Goal: Use online tool/utility: Utilize a website feature to perform a specific function

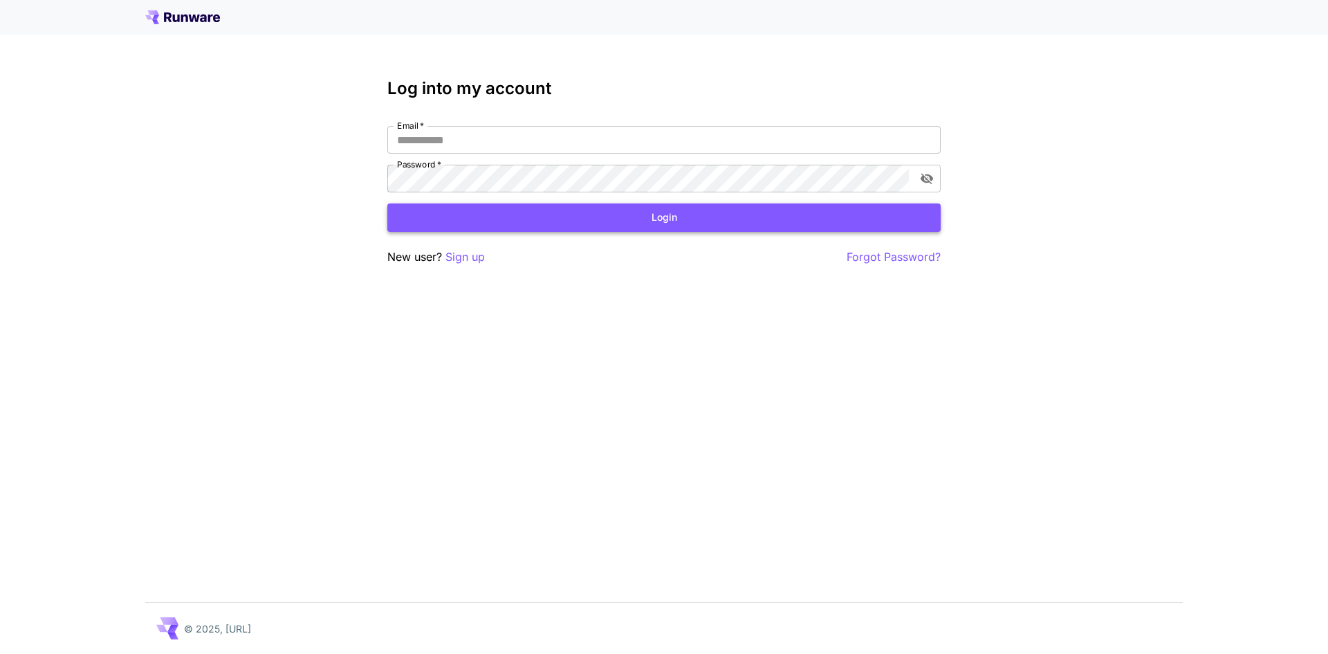
type input "**********"
click at [629, 217] on button "Login" at bounding box center [663, 217] width 553 height 28
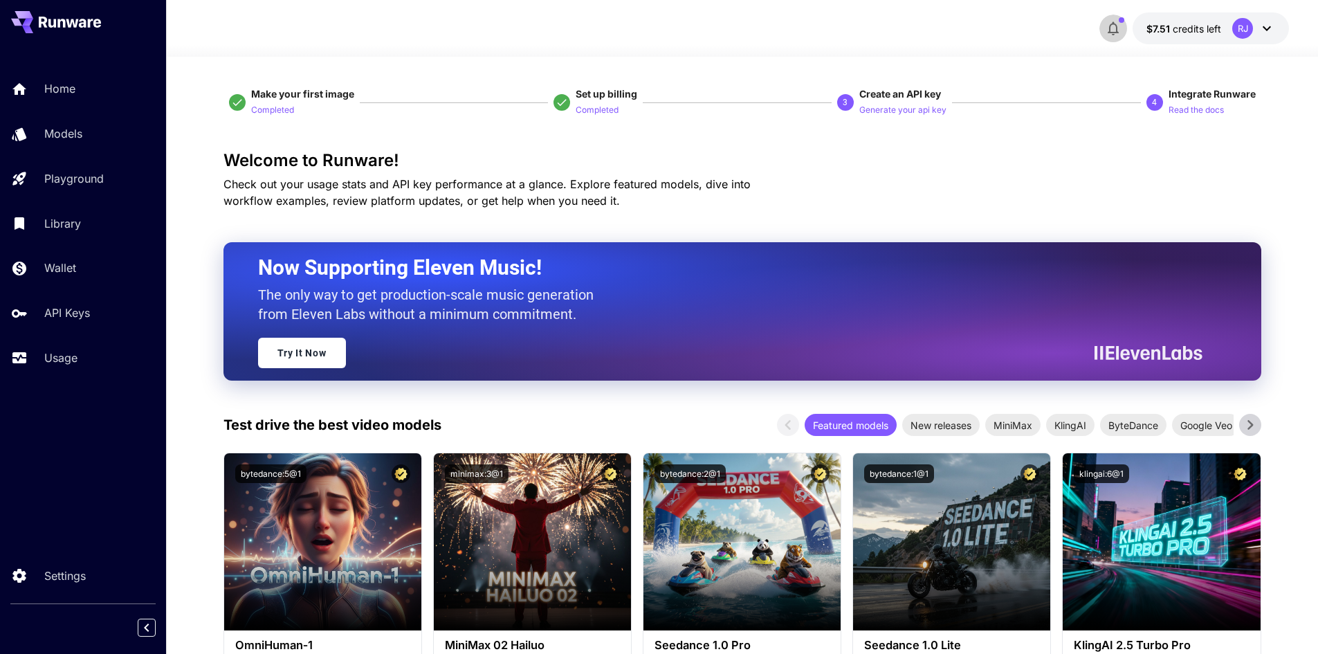
click at [1121, 31] on icon "button" at bounding box center [1113, 28] width 17 height 17
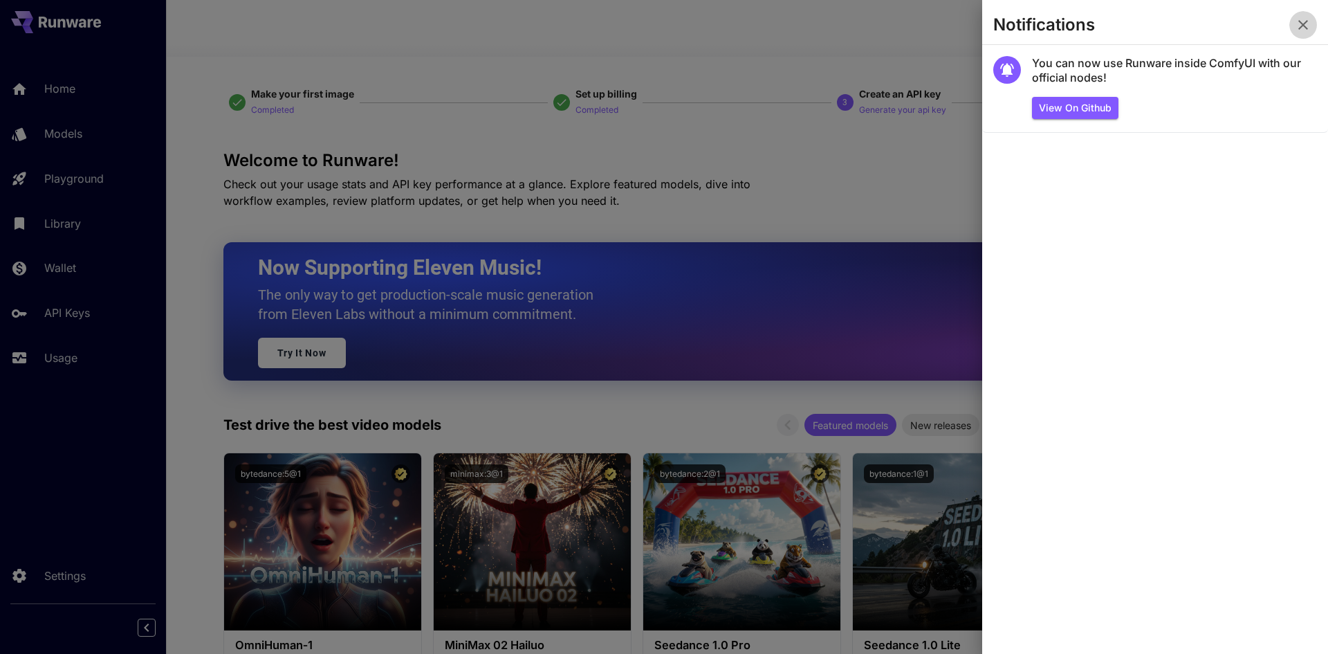
click at [1307, 25] on icon "button" at bounding box center [1303, 25] width 17 height 17
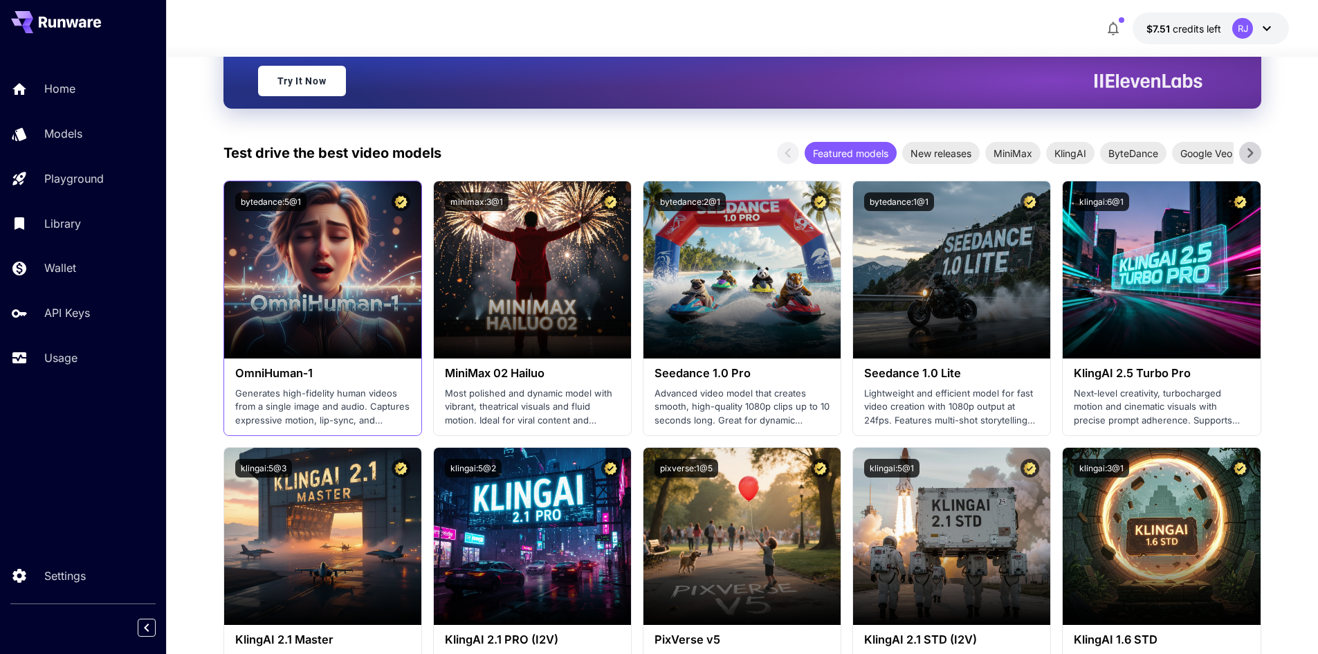
scroll to position [277, 0]
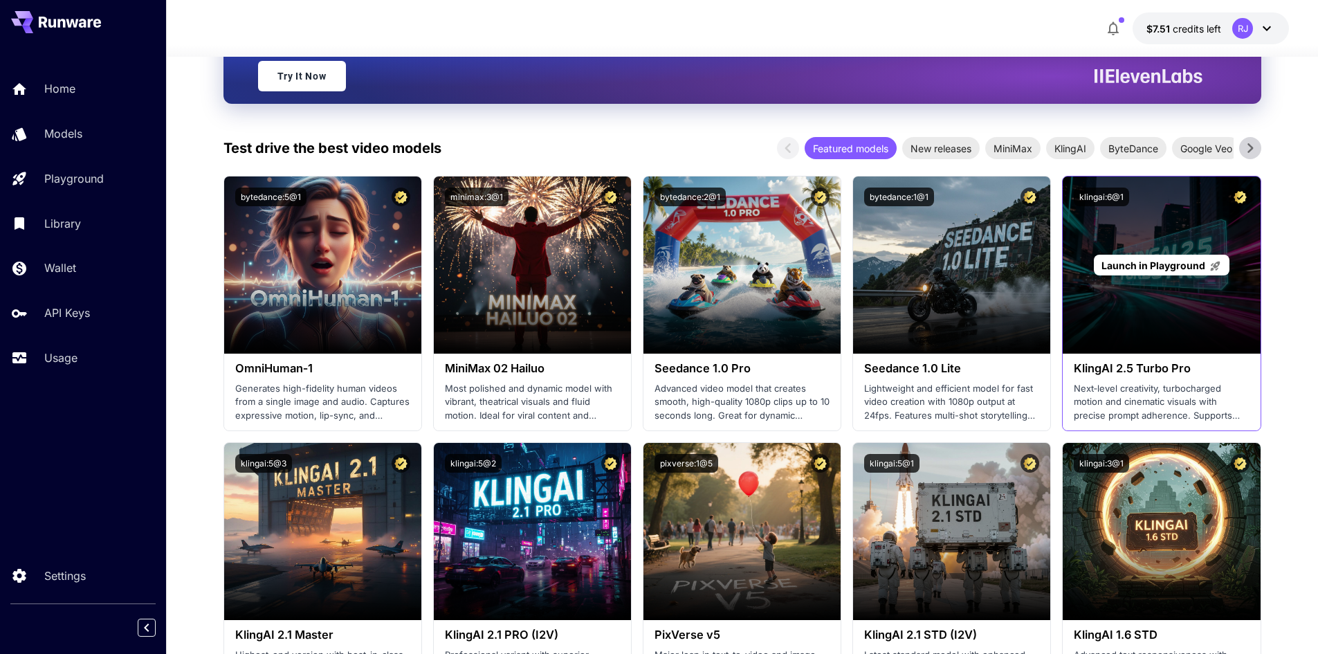
click at [1170, 327] on div "Launch in Playground" at bounding box center [1161, 264] width 197 height 177
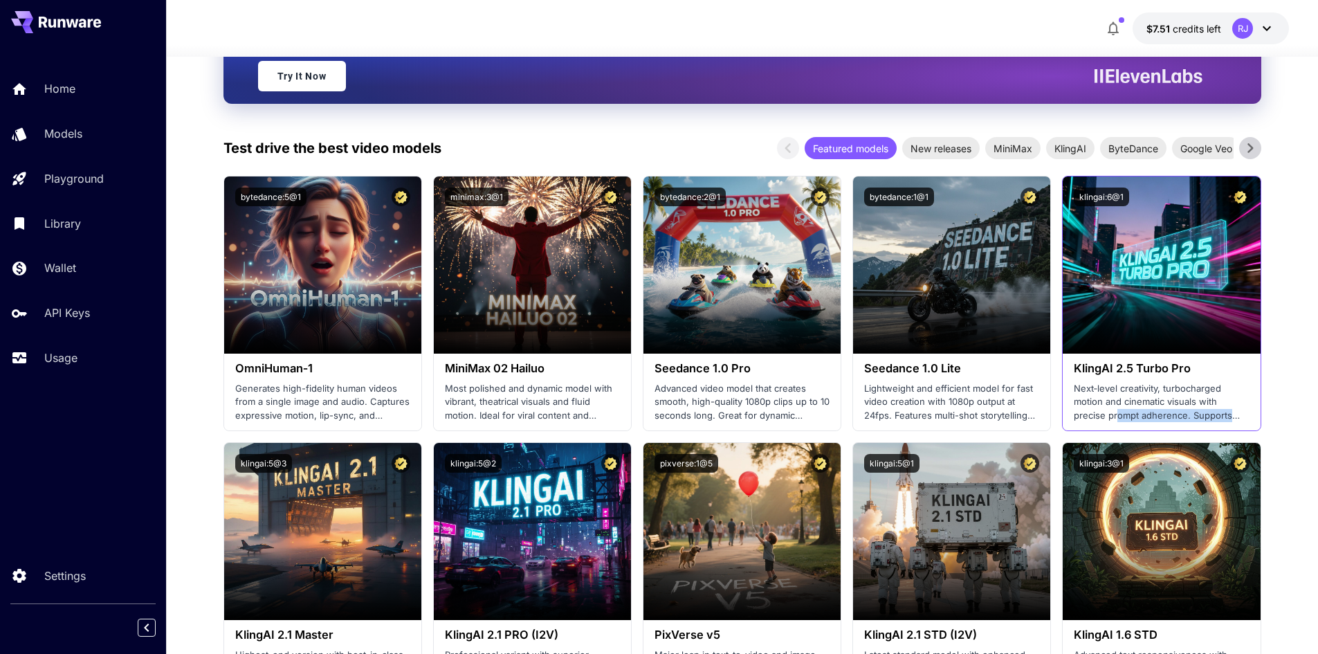
drag, startPoint x: 1115, startPoint y: 410, endPoint x: 1249, endPoint y: 423, distance: 134.9
click at [1239, 427] on div "KlingAI 2.5 Turbo Pro Next‑level creativity, turbocharged motion and cinematic …" at bounding box center [1161, 391] width 197 height 77
click at [1224, 396] on p "Next‑level creativity, turbocharged motion and cinematic visuals with precise p…" at bounding box center [1161, 402] width 175 height 41
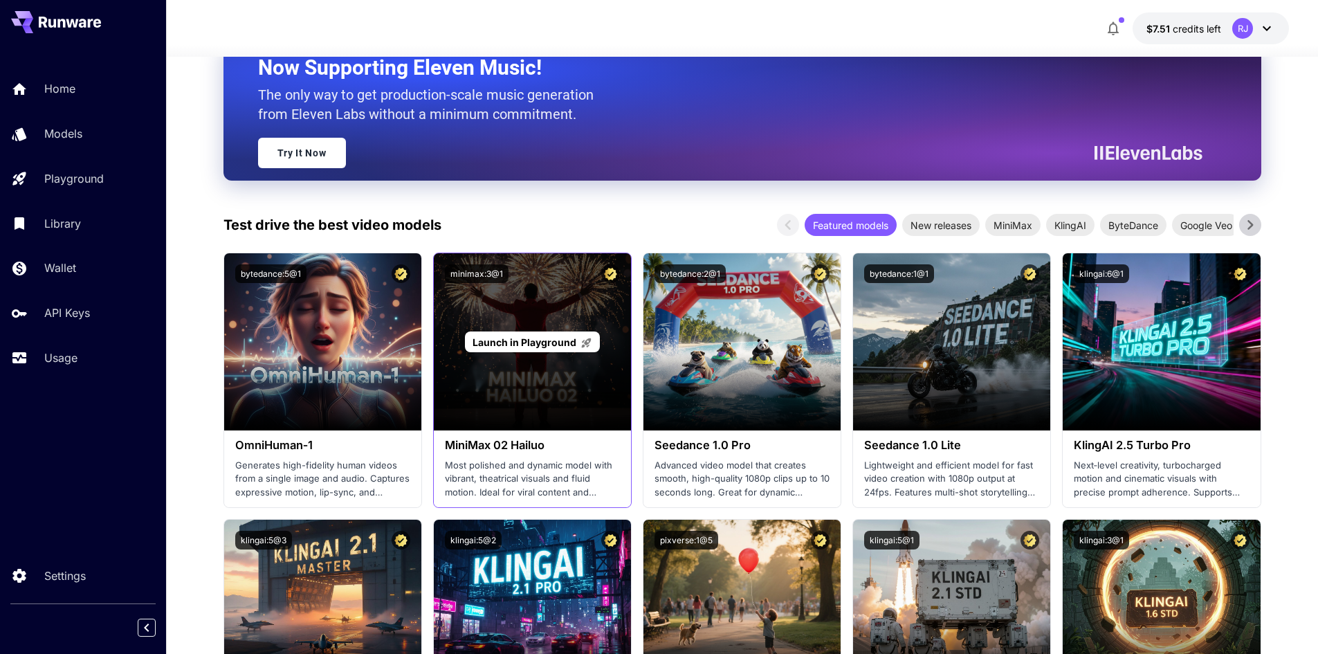
scroll to position [208, 0]
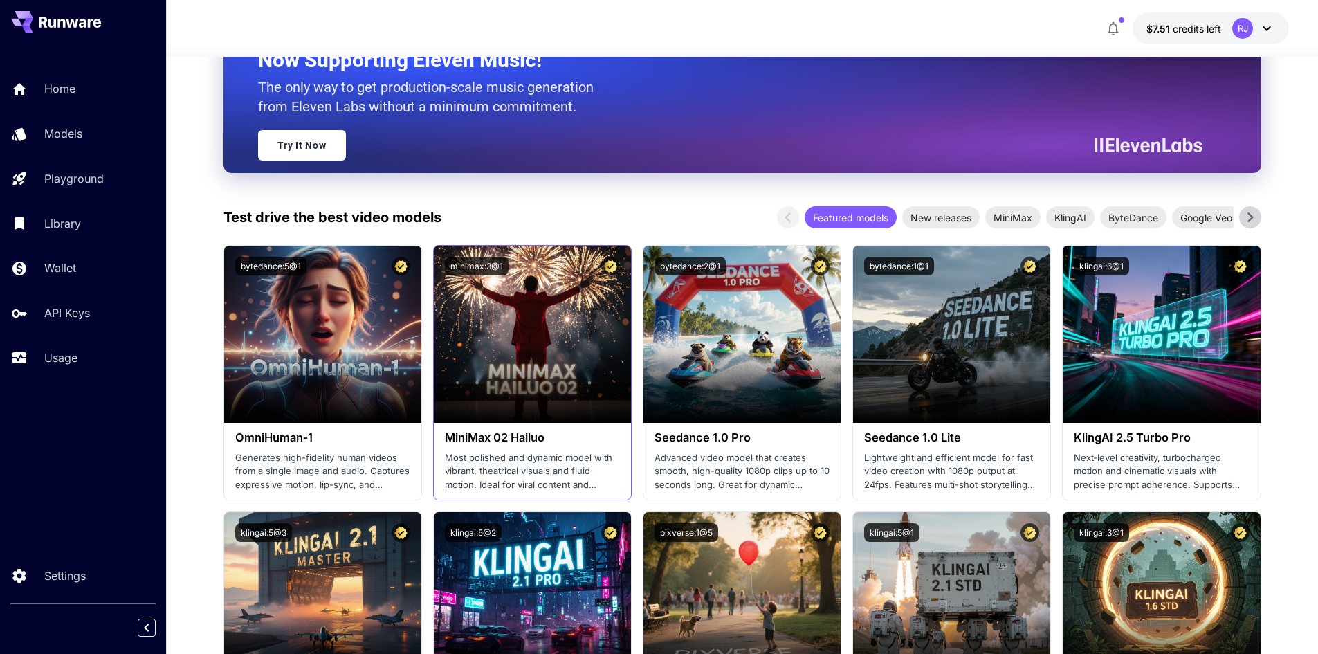
click at [484, 479] on p "Most polished and dynamic model with vibrant, theatrical visuals and fluid moti…" at bounding box center [532, 471] width 175 height 41
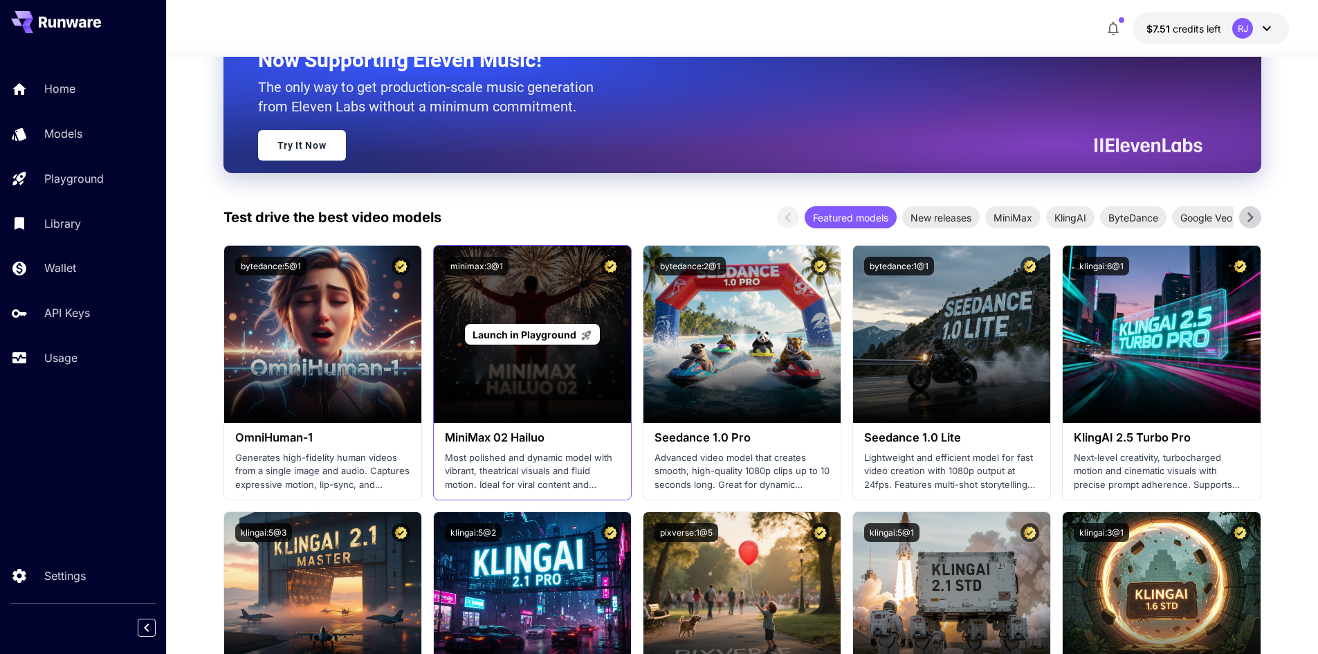
click at [490, 390] on div "Launch in Playground" at bounding box center [532, 334] width 197 height 177
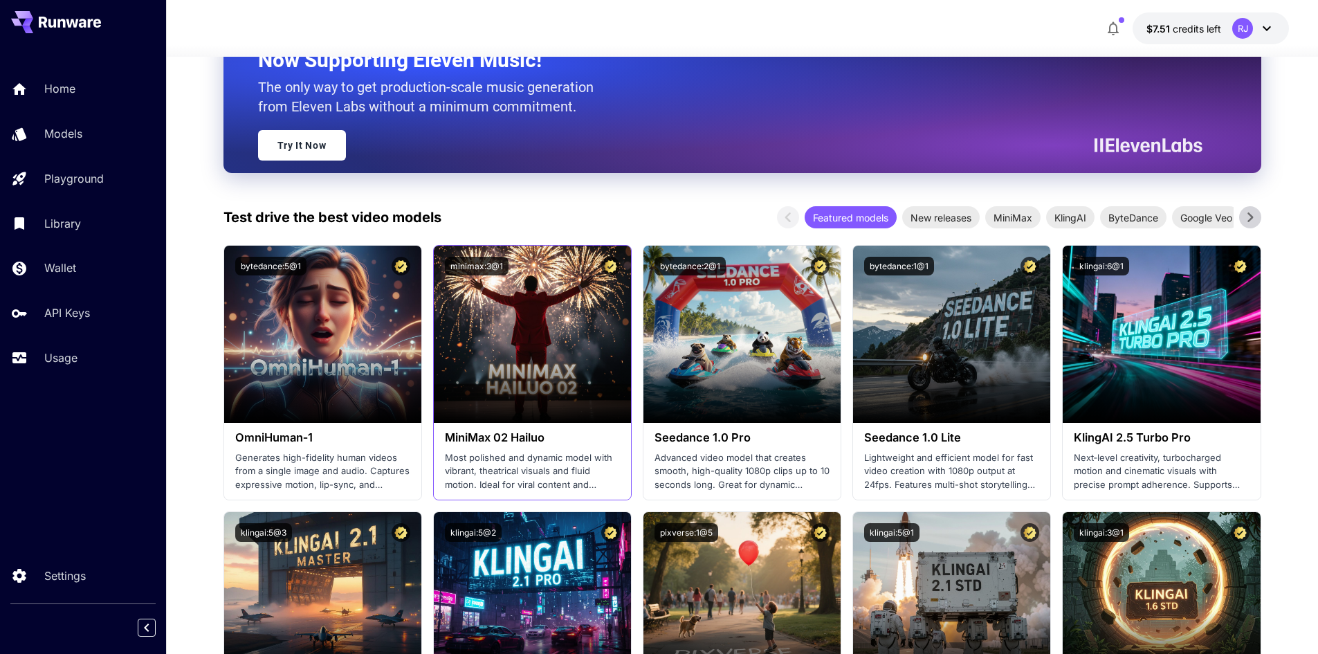
click at [486, 438] on h3 "MiniMax 02 Hailuo" at bounding box center [532, 437] width 175 height 13
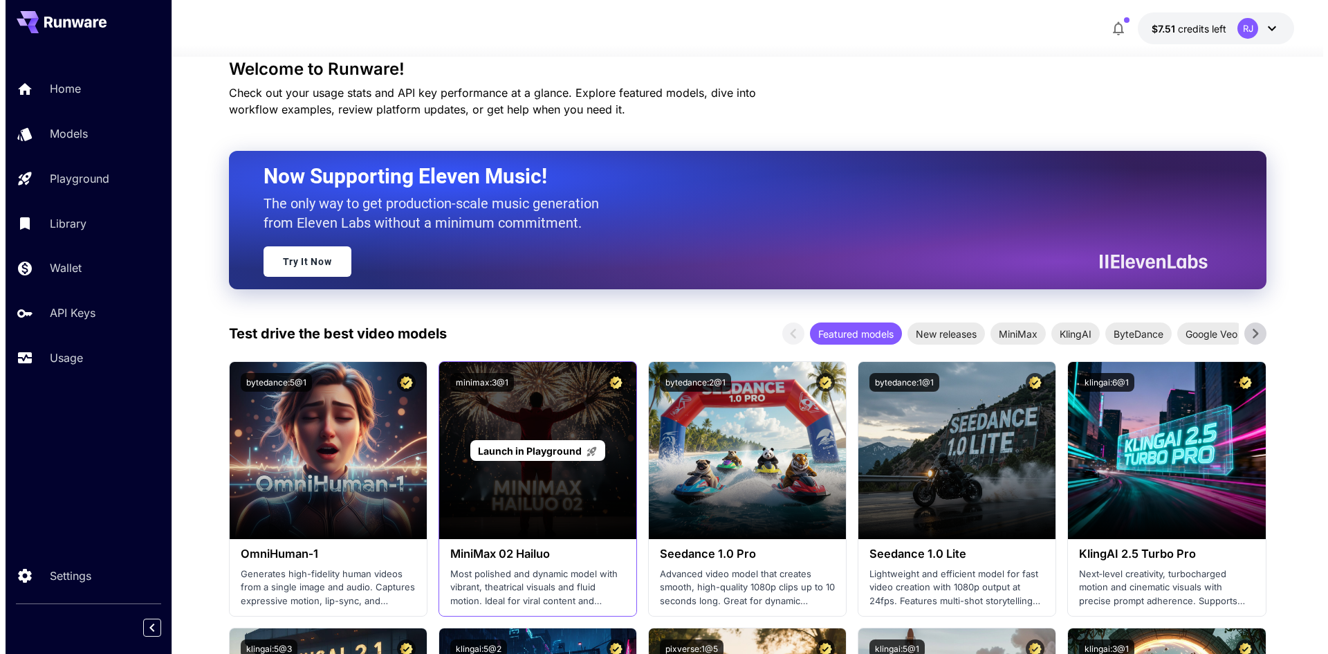
scroll to position [69, 0]
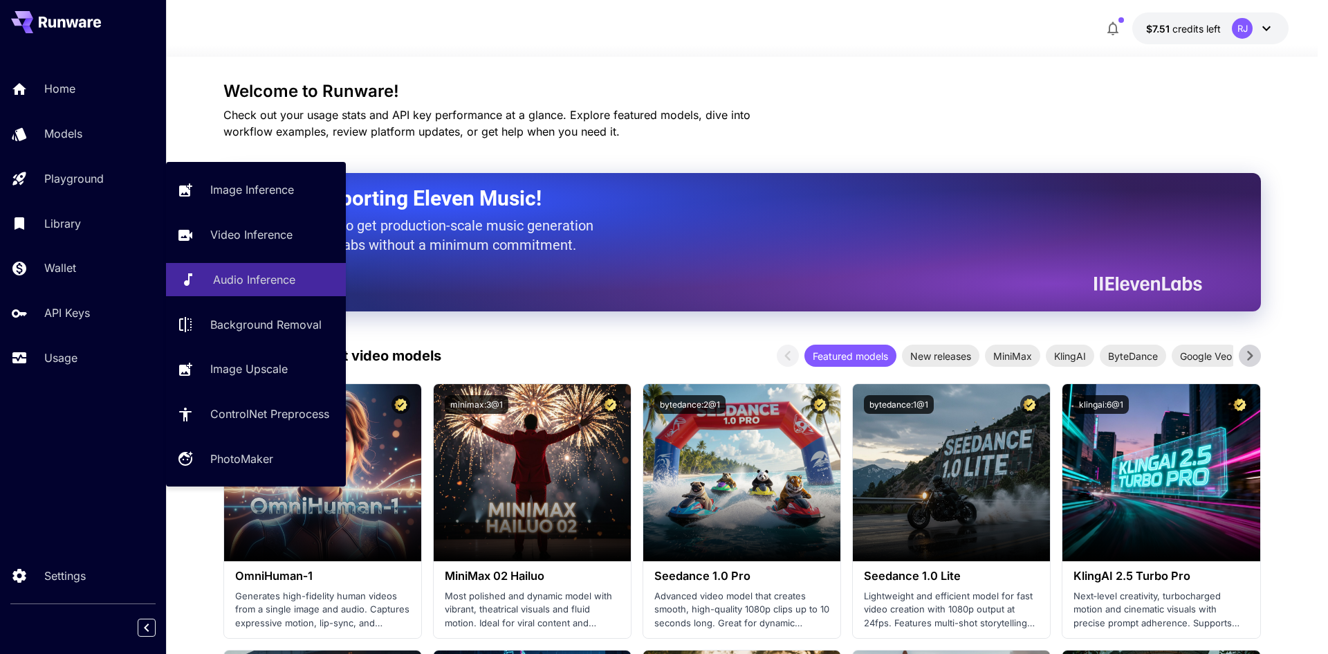
click at [275, 278] on p "Audio Inference" at bounding box center [254, 279] width 82 height 17
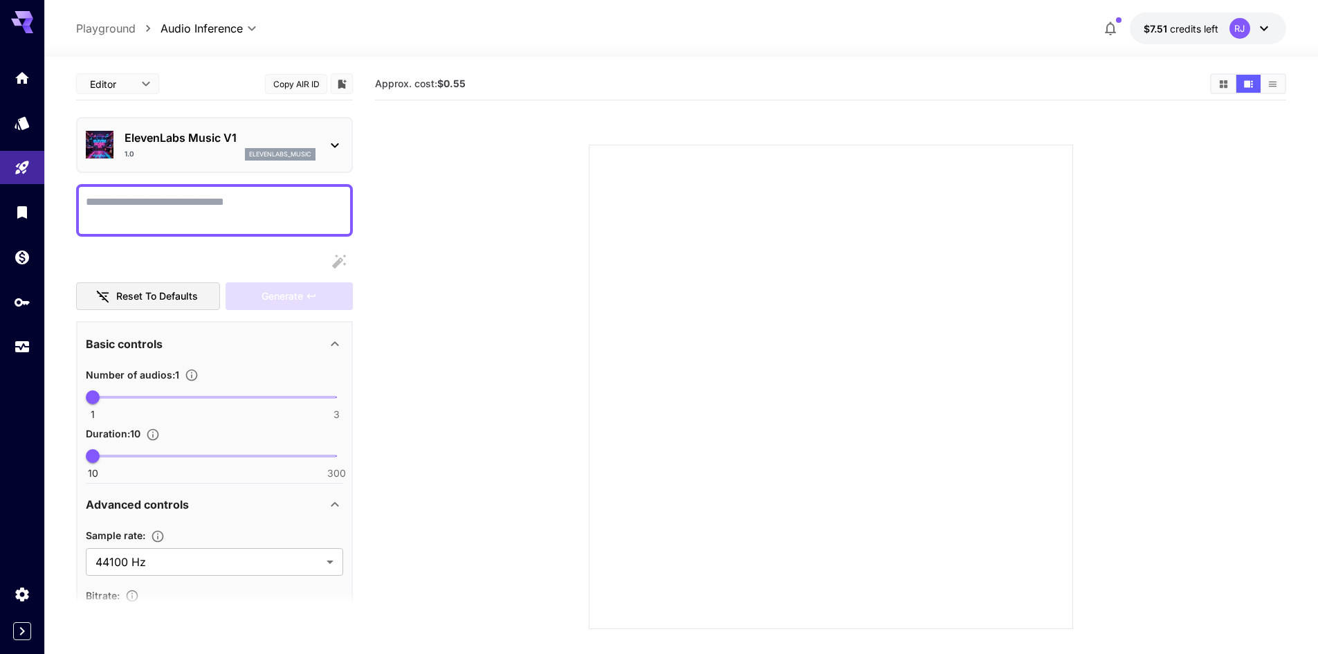
click at [266, 146] on div "ElevenLabs Music V1 1.0 elevenlabs_music" at bounding box center [220, 144] width 191 height 31
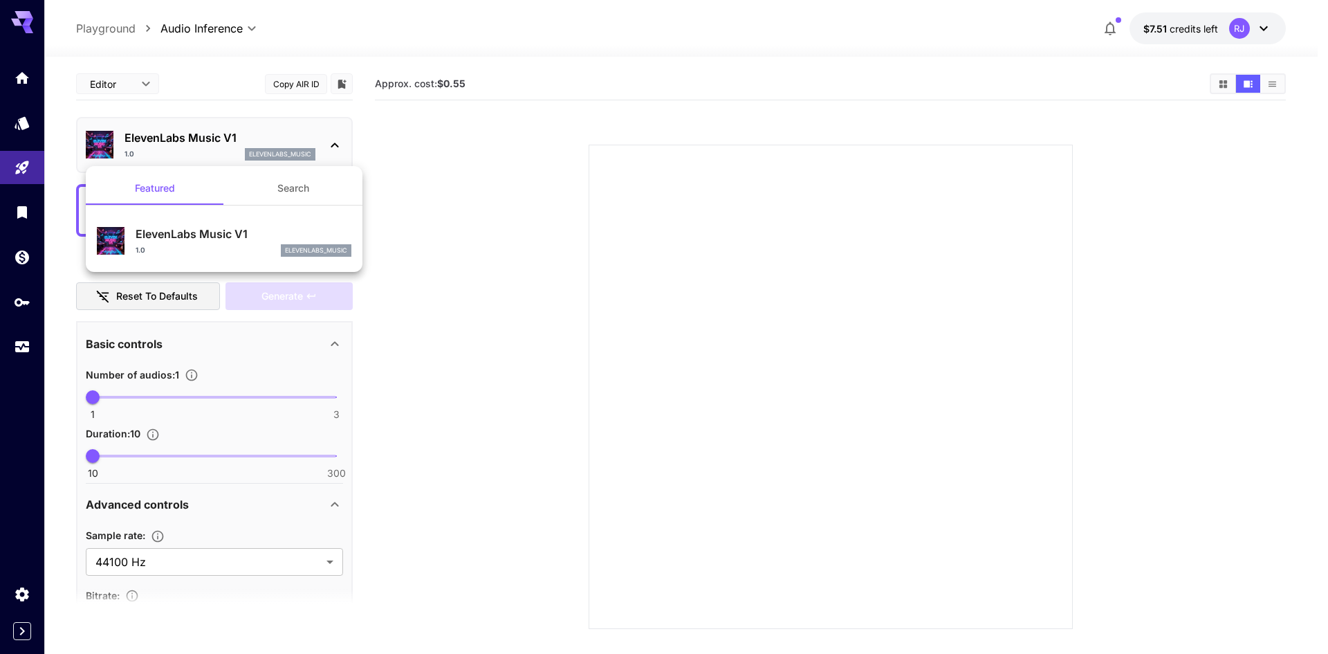
click at [266, 145] on div at bounding box center [664, 327] width 1328 height 654
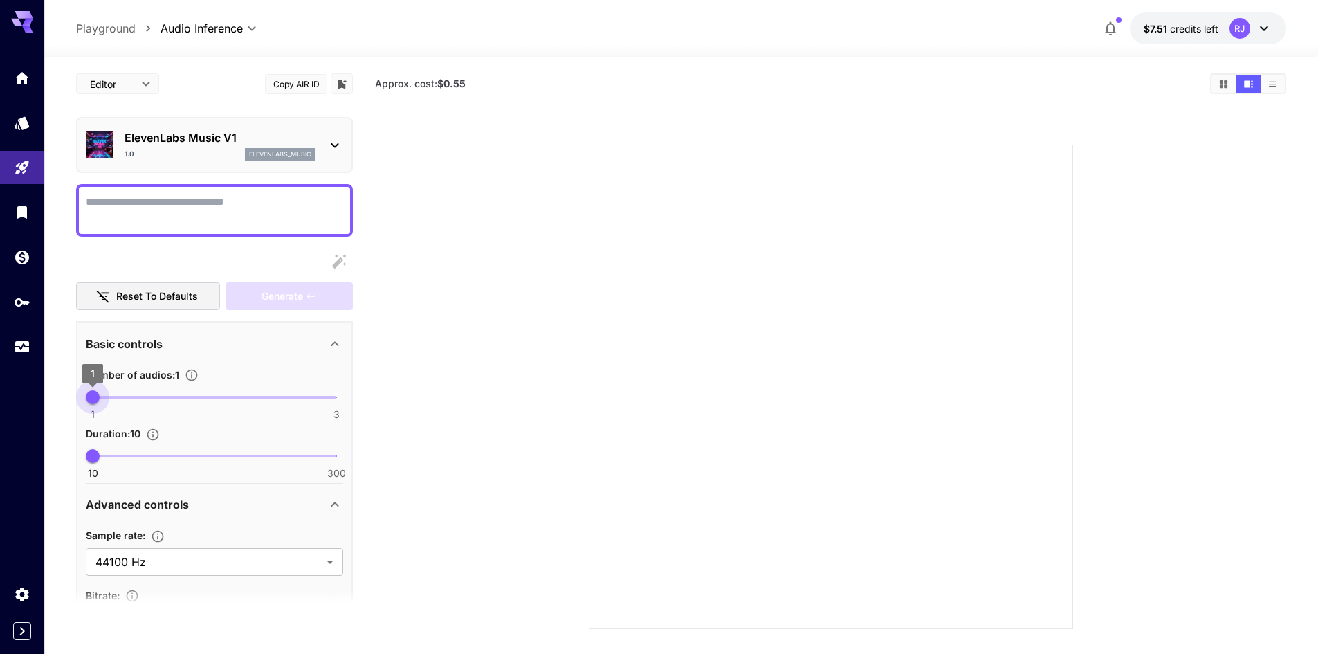
click at [123, 396] on span at bounding box center [215, 397] width 244 height 3
drag, startPoint x: 125, startPoint y: 396, endPoint x: 202, endPoint y: 399, distance: 77.6
click at [202, 399] on span "1 3 2" at bounding box center [215, 397] width 244 height 21
type input "*"
drag, startPoint x: 217, startPoint y: 397, endPoint x: 48, endPoint y: 397, distance: 168.8
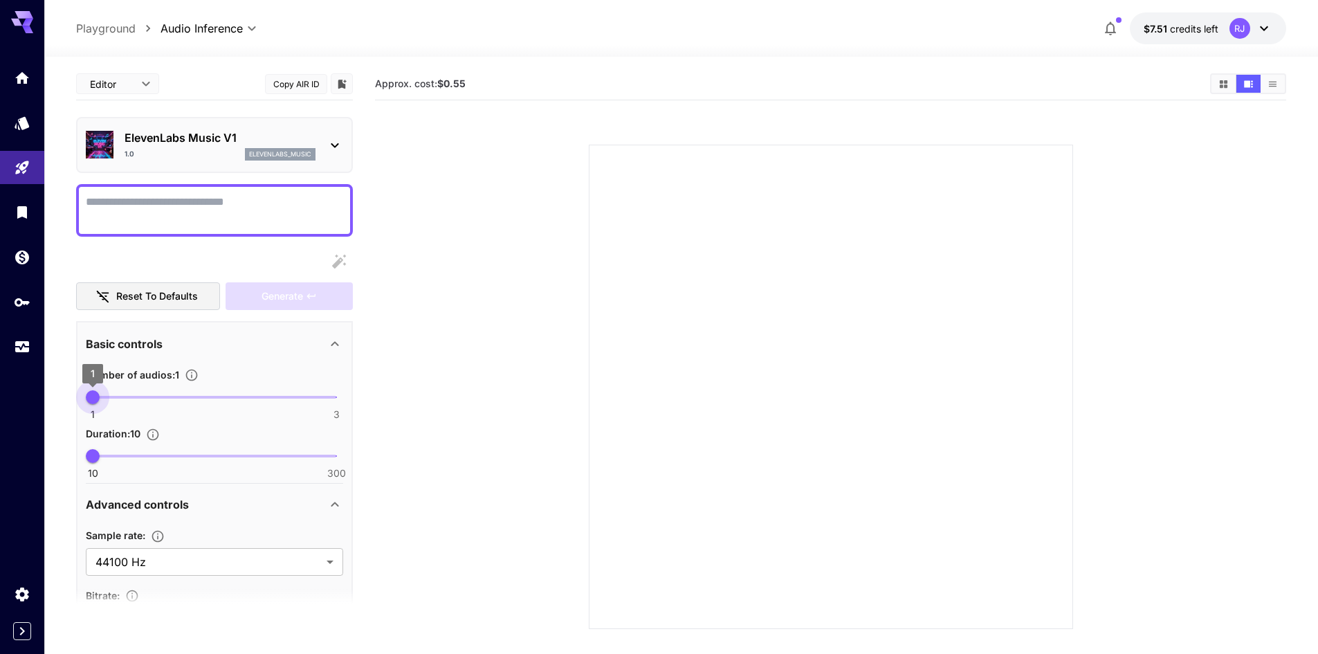
click at [48, 397] on section "Editor **** ​ Copy AIR ID ElevenLabs Music V1 1.0 elevenlabs_music Reset to def…" at bounding box center [681, 410] width 1274 height 706
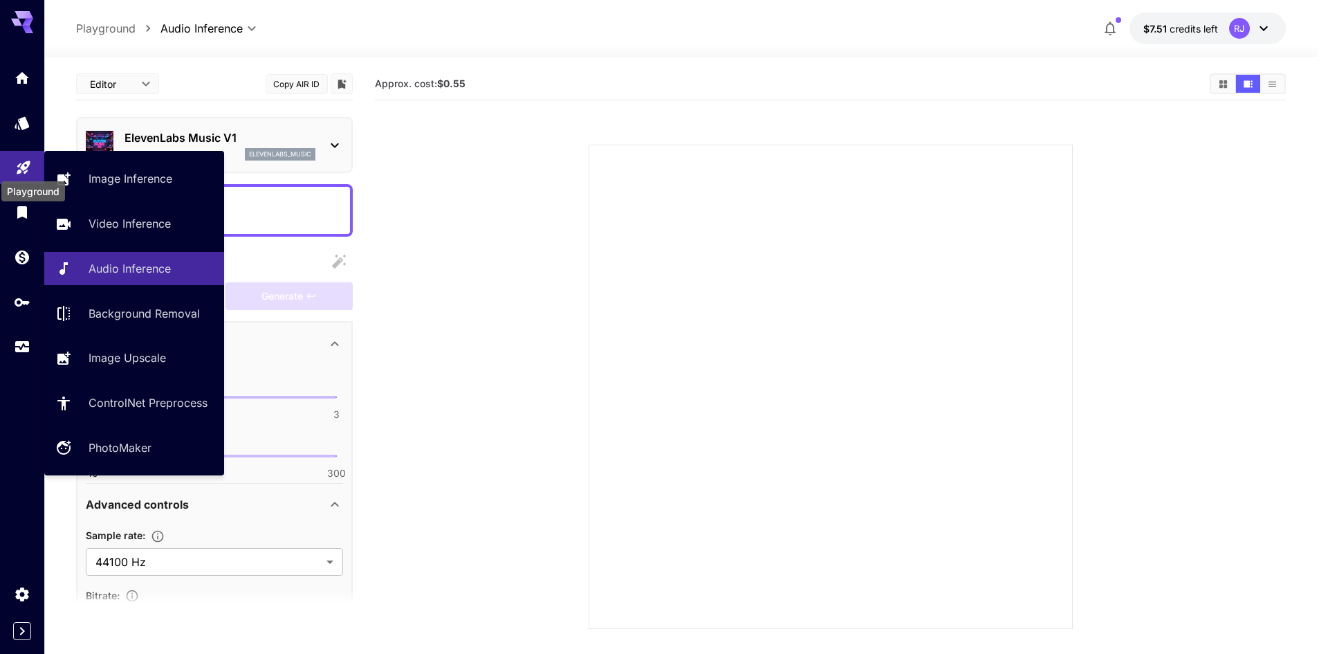
click at [30, 160] on icon "Playground" at bounding box center [23, 163] width 17 height 17
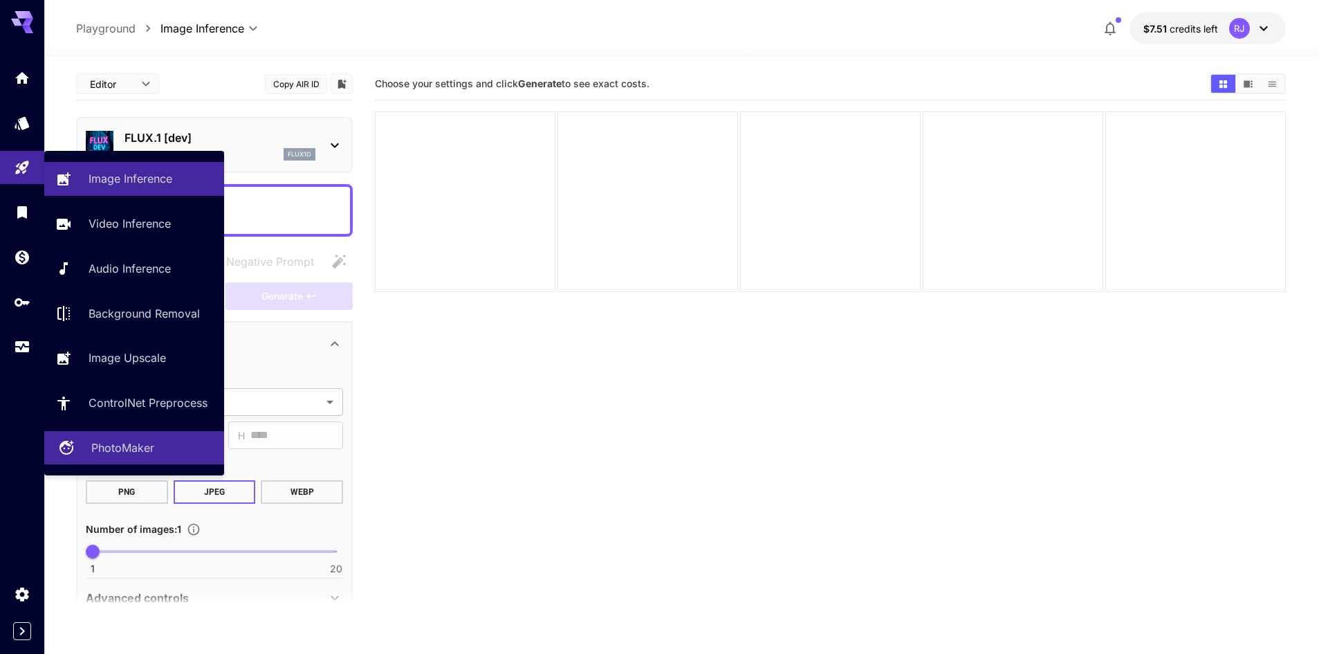
click at [122, 448] on p "PhotoMaker" at bounding box center [122, 447] width 63 height 17
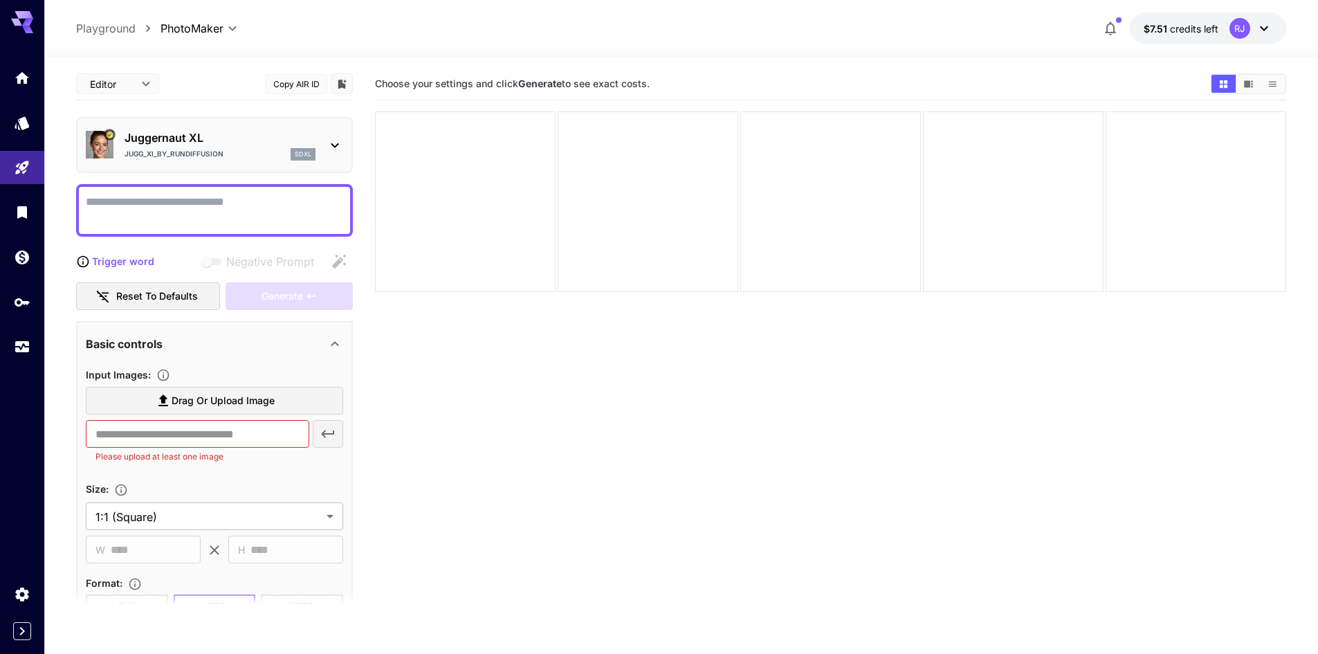
click at [186, 152] on p "Jugg_XI_by_RunDiffusion" at bounding box center [174, 154] width 99 height 10
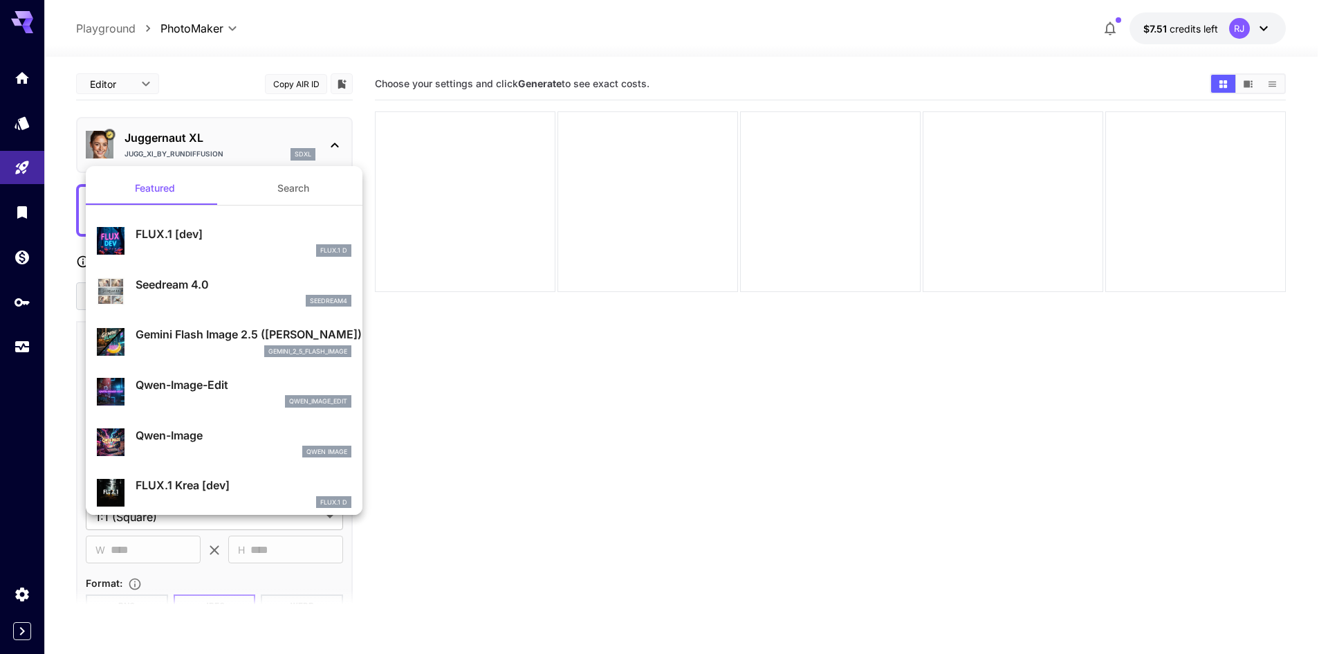
click at [183, 140] on div at bounding box center [664, 327] width 1328 height 654
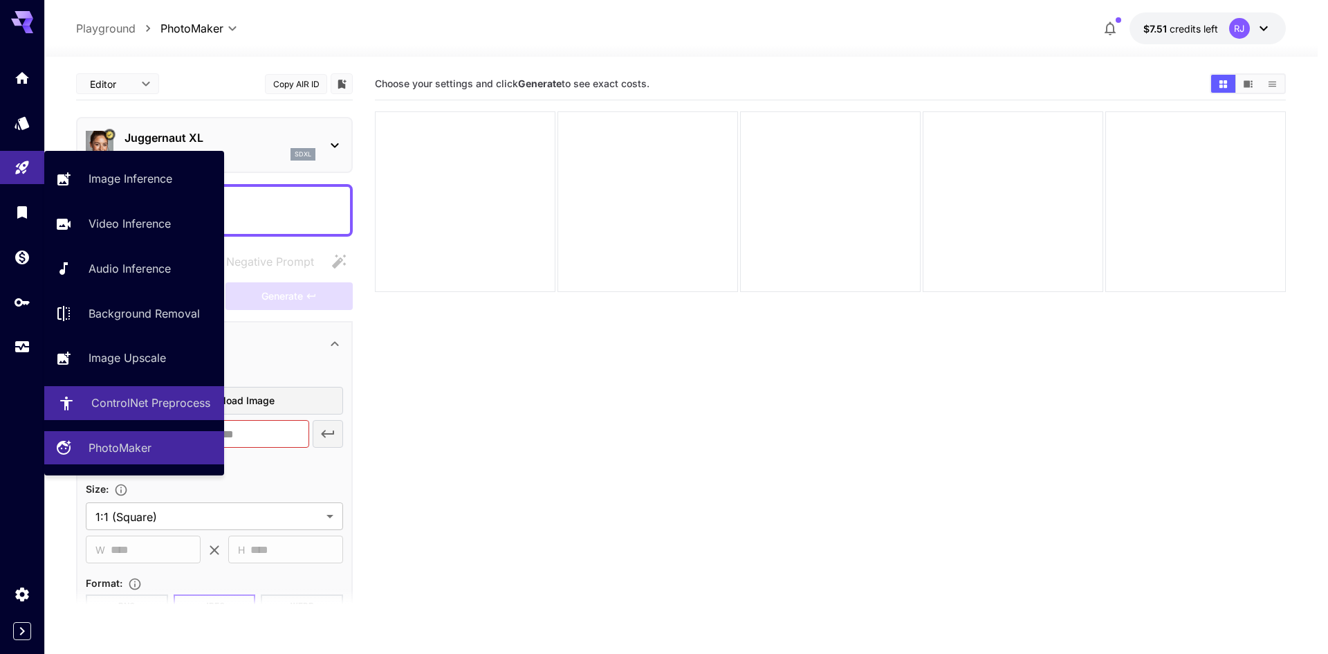
click at [139, 406] on p "ControlNet Preprocess" at bounding box center [150, 402] width 119 height 17
type input "**********"
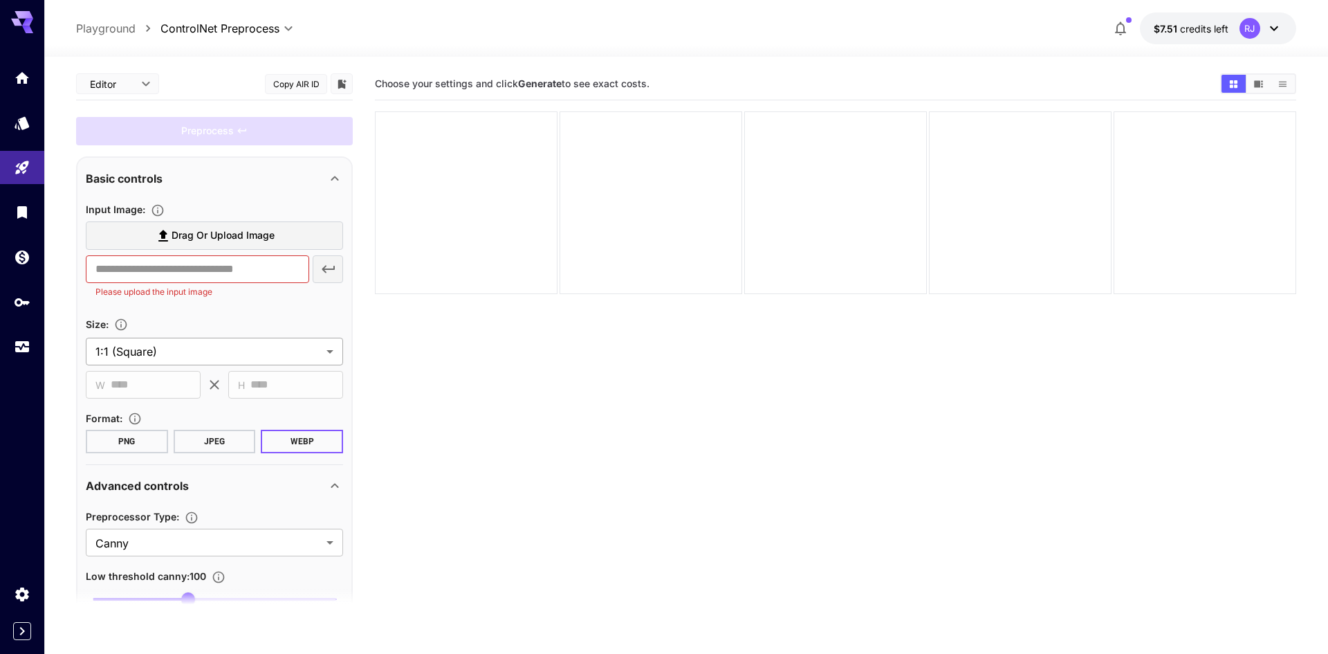
click at [282, 360] on body "**********" at bounding box center [664, 381] width 1328 height 763
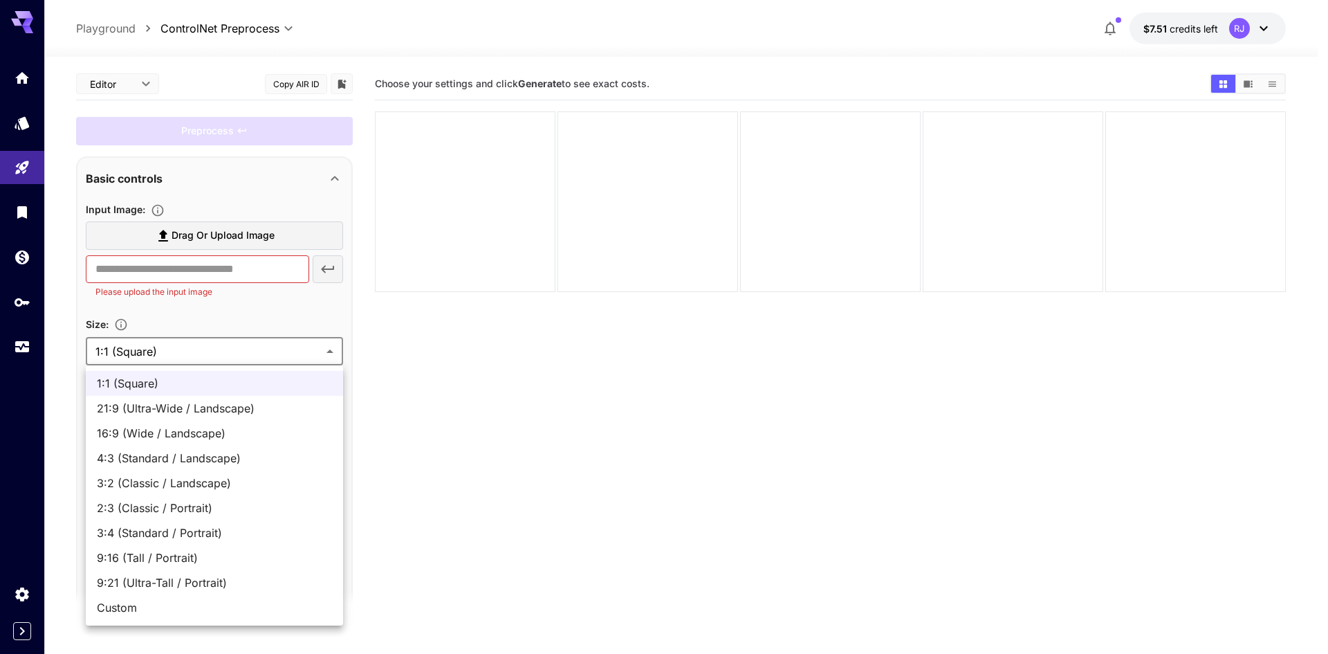
click at [284, 359] on div at bounding box center [664, 327] width 1328 height 654
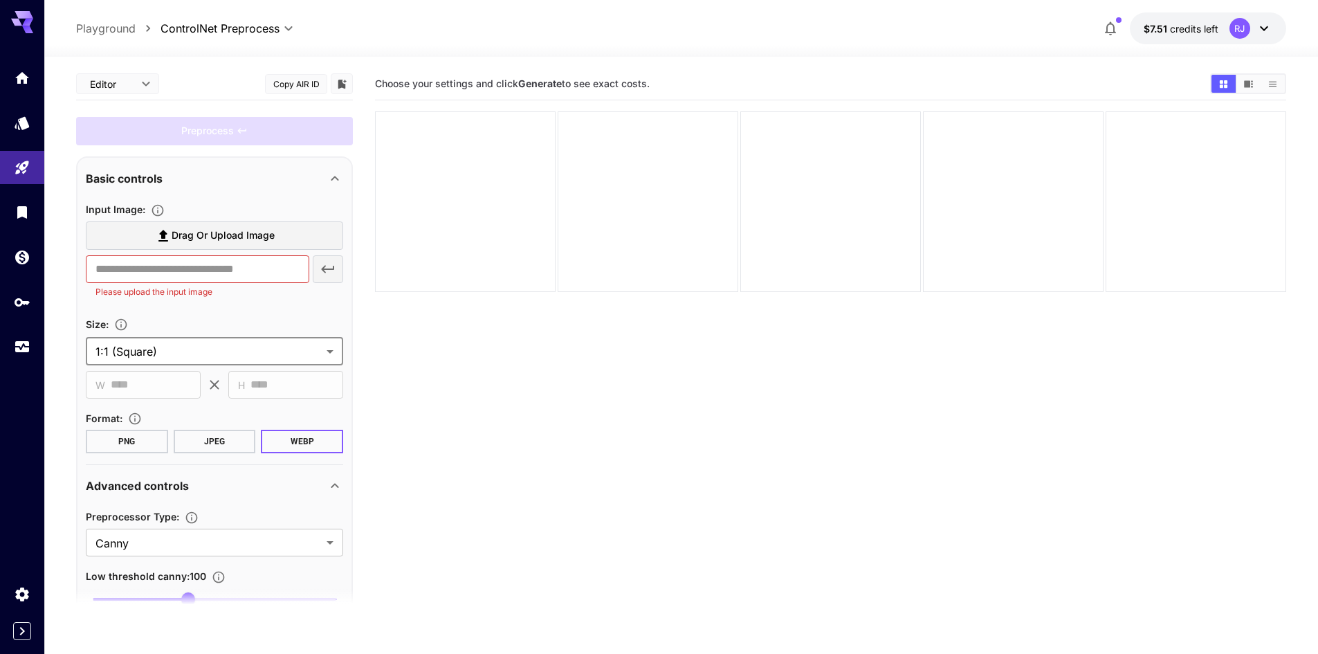
click at [571, 426] on section "Choose your settings and click Generate to see exact costs." at bounding box center [830, 395] width 911 height 654
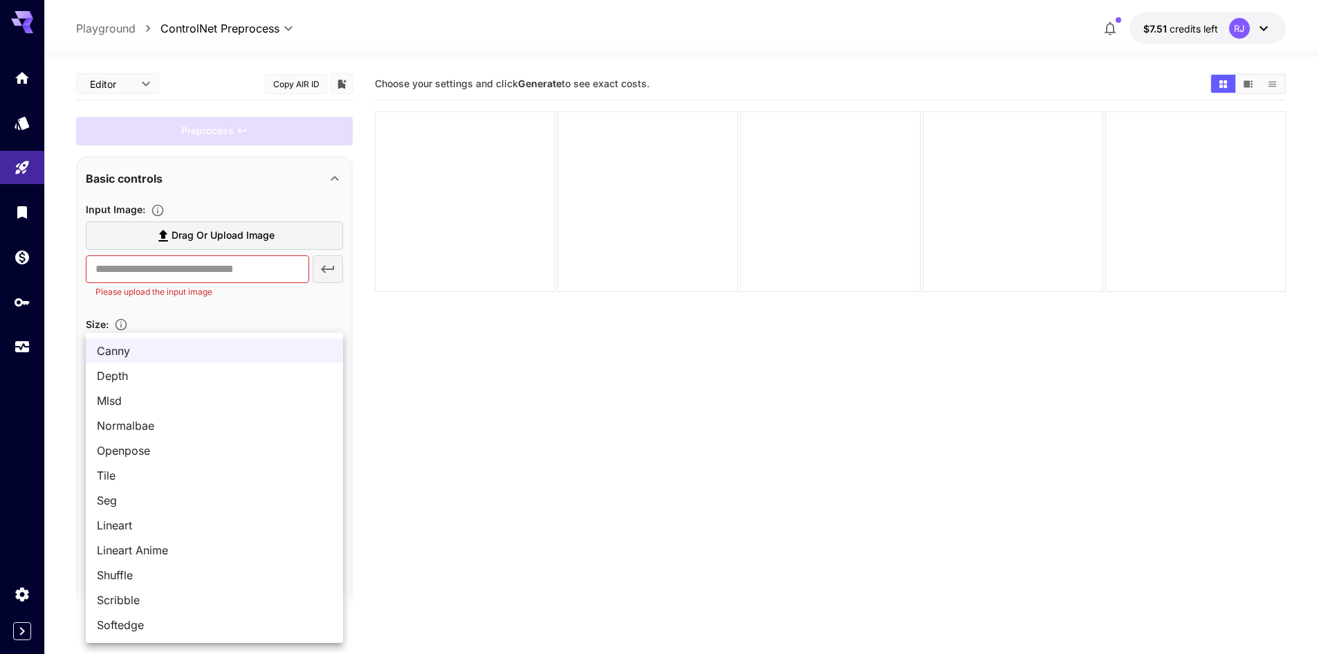
click at [174, 540] on body "**********" at bounding box center [664, 381] width 1328 height 763
click at [767, 437] on div at bounding box center [664, 327] width 1328 height 654
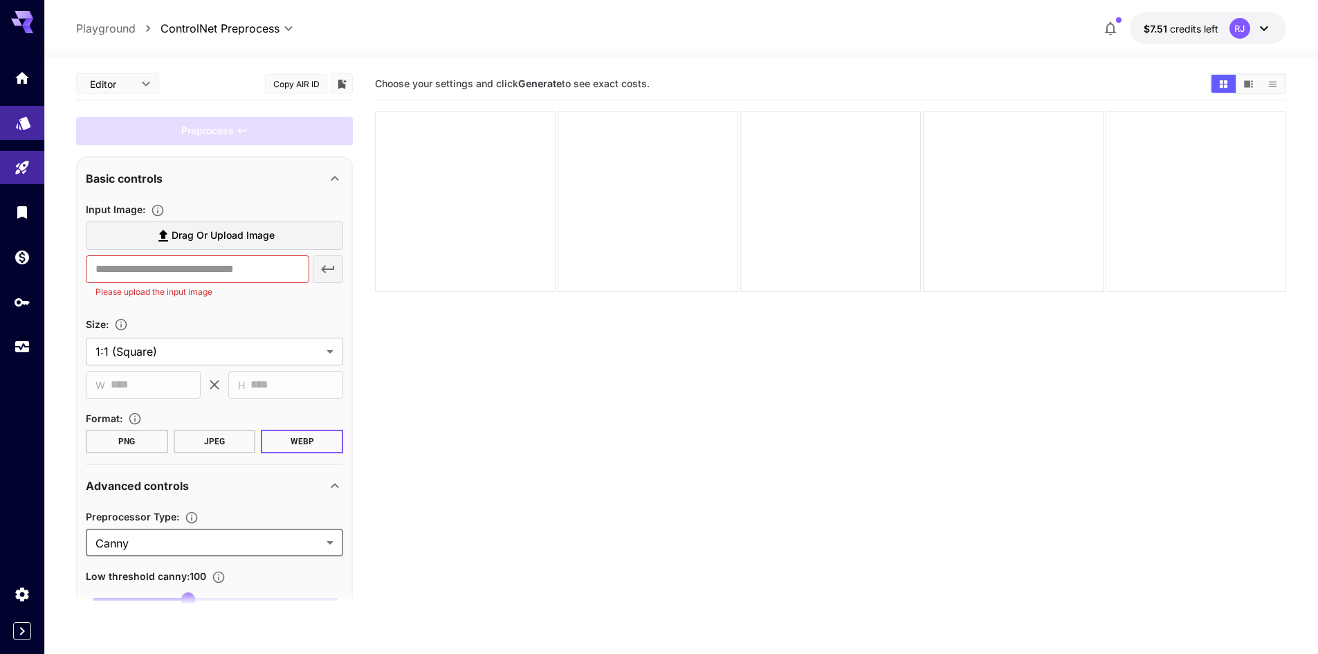
click at [15, 119] on link at bounding box center [22, 123] width 44 height 34
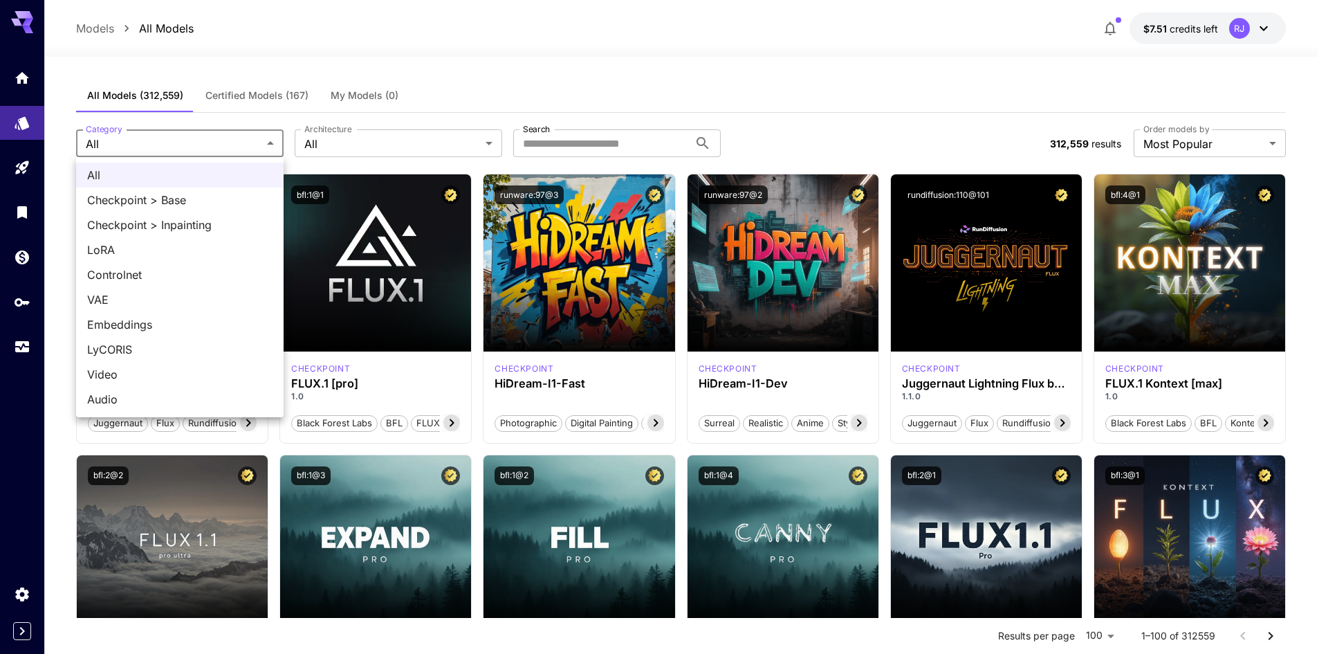
click at [143, 376] on span "Video" at bounding box center [179, 374] width 185 height 17
type input "*****"
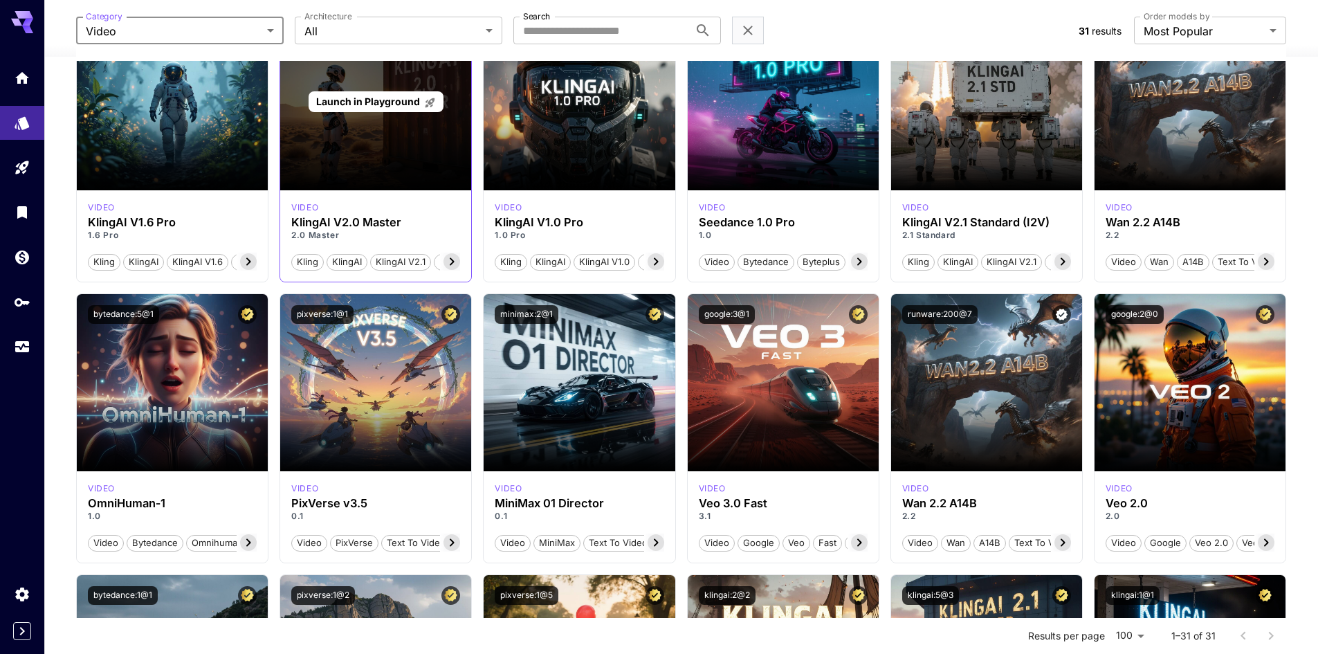
scroll to position [484, 0]
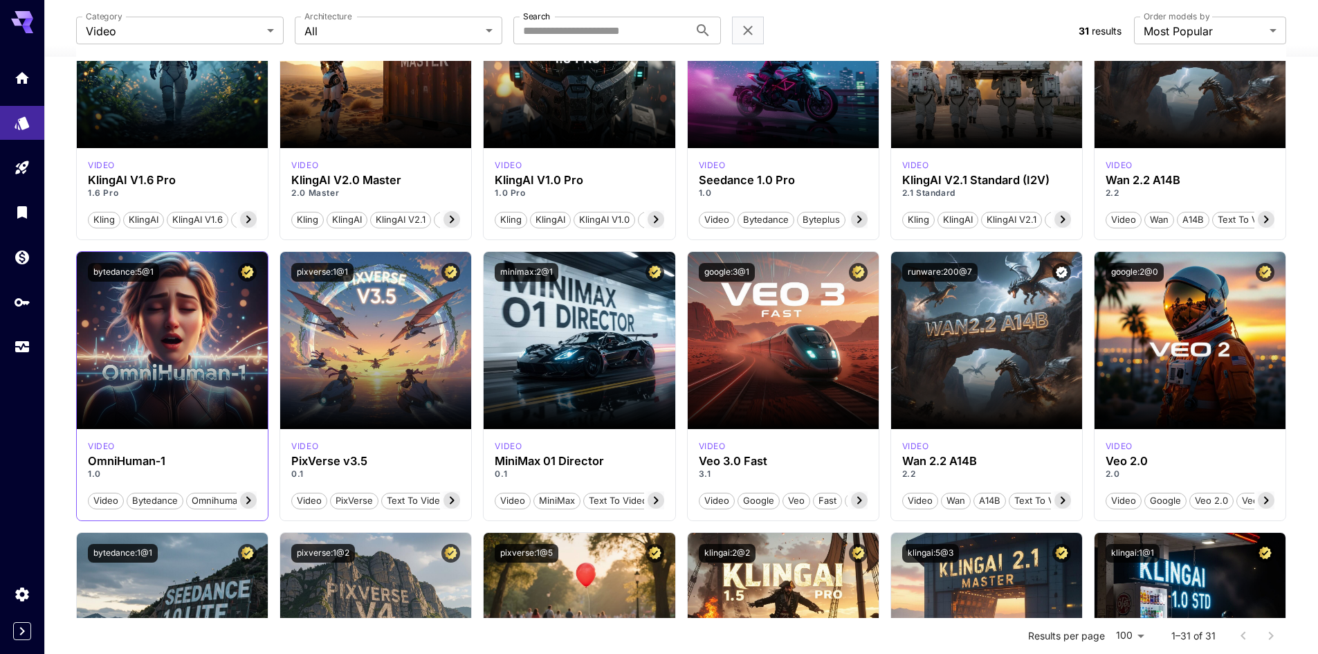
click at [246, 499] on icon at bounding box center [248, 500] width 17 height 17
click at [245, 500] on span "Partner" at bounding box center [236, 501] width 41 height 14
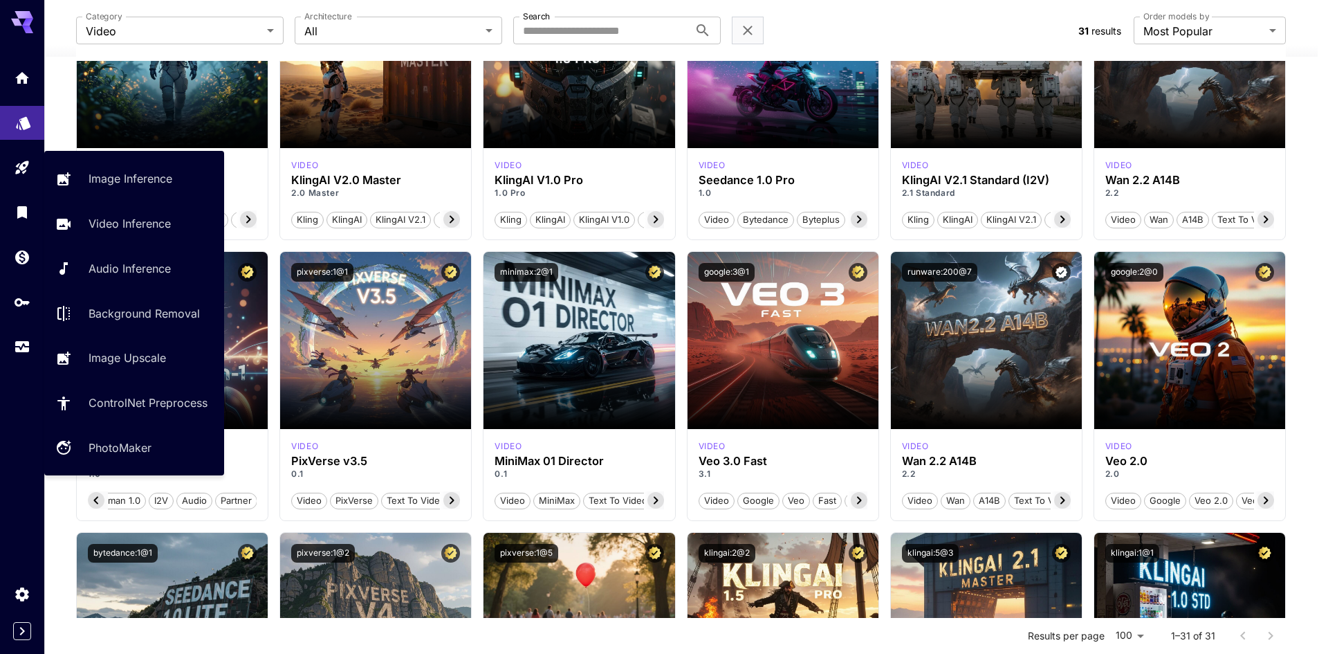
scroll to position [0, 135]
click at [125, 224] on p "Video Inference" at bounding box center [132, 223] width 82 height 17
